Goal: Task Accomplishment & Management: Use online tool/utility

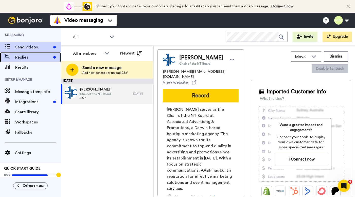
click at [28, 55] on span "Replies" at bounding box center [33, 57] width 36 height 6
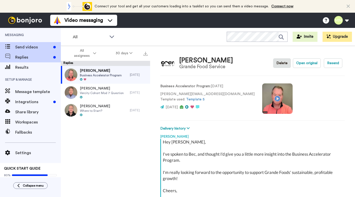
scroll to position [57, 0]
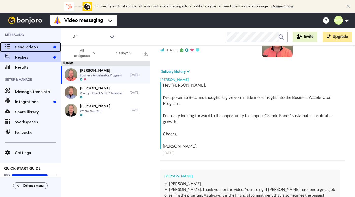
click at [35, 48] on span "Send videos" at bounding box center [33, 47] width 36 height 6
